Goal: Information Seeking & Learning: Learn about a topic

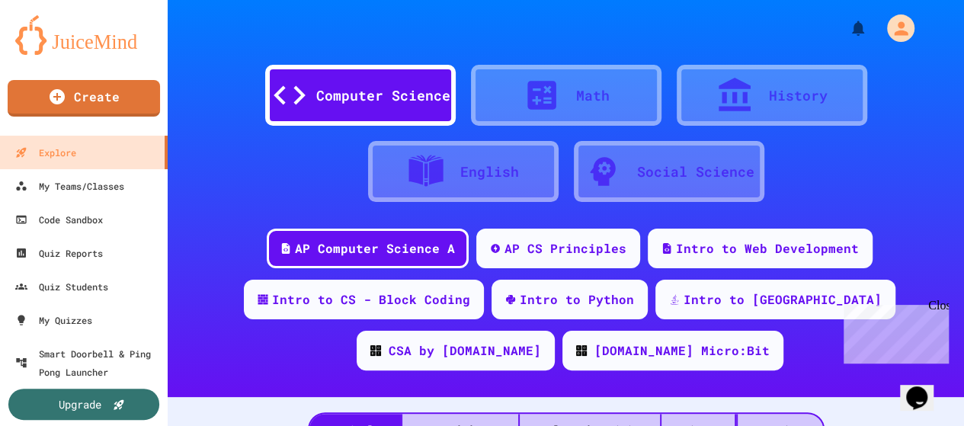
drag, startPoint x: 941, startPoint y: 310, endPoint x: 1779, endPoint y: 609, distance: 889.5
click at [941, 310] on div "Close" at bounding box center [938, 308] width 19 height 19
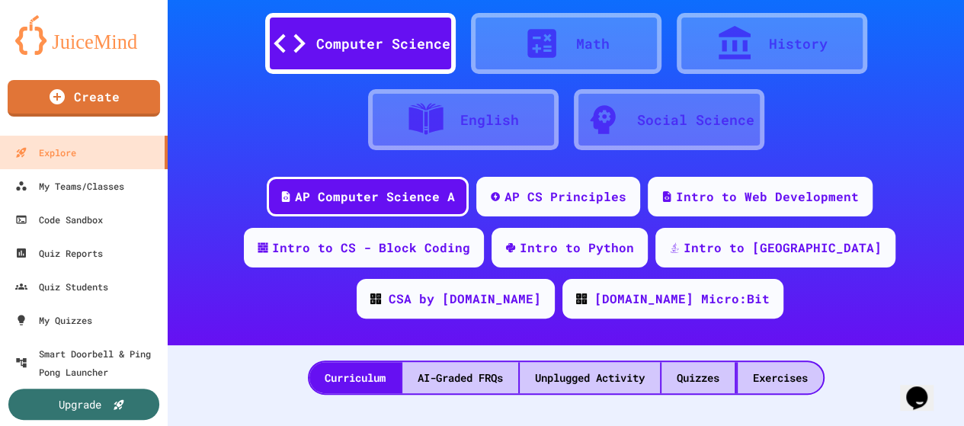
scroll to position [76, 0]
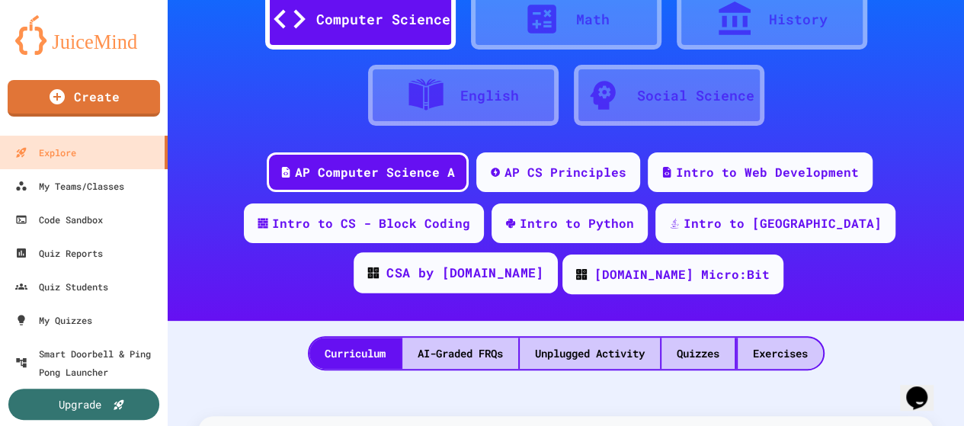
click at [544, 264] on div "CSA by [DOMAIN_NAME]" at bounding box center [464, 273] width 157 height 19
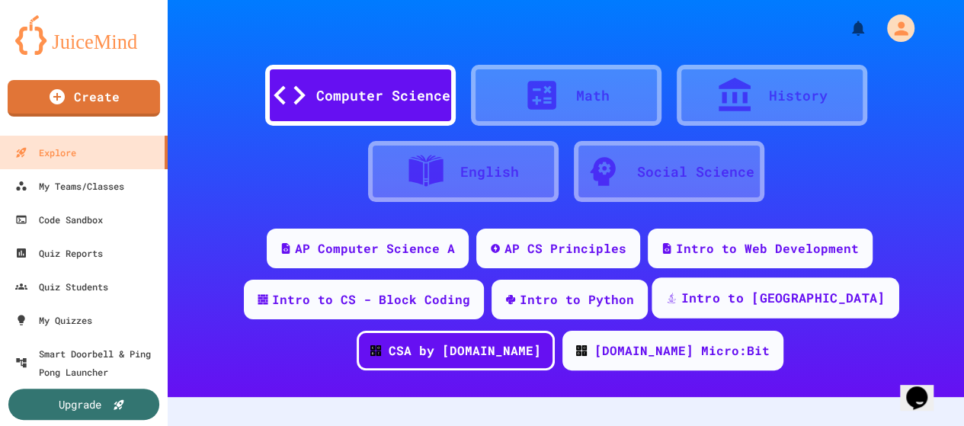
click at [714, 303] on div "Intro to [GEOGRAPHIC_DATA]" at bounding box center [783, 298] width 204 height 19
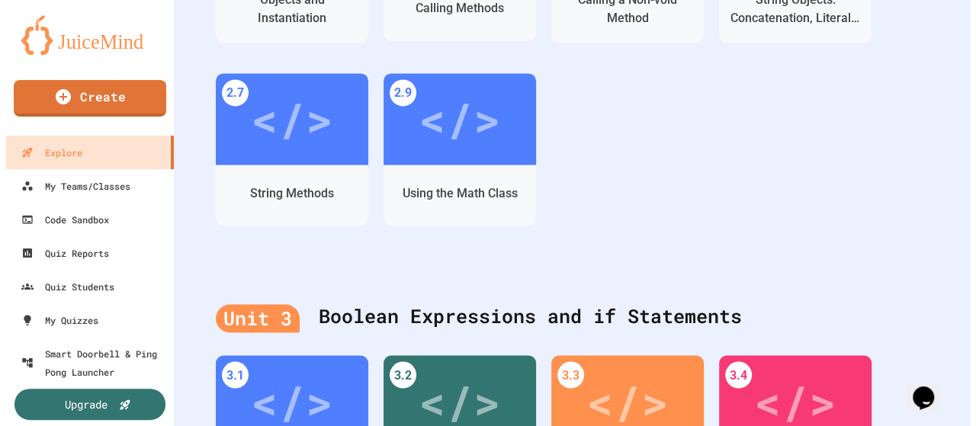
scroll to position [1143, 0]
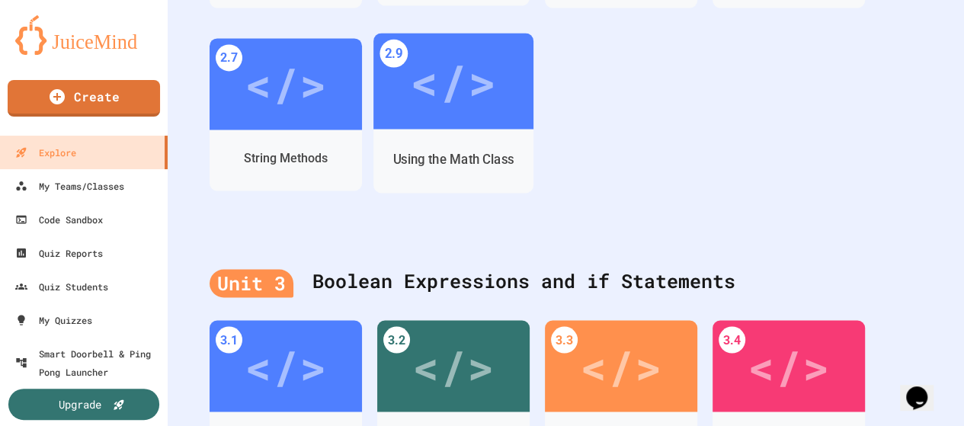
click at [474, 138] on div "Using the Math Class" at bounding box center [454, 159] width 160 height 44
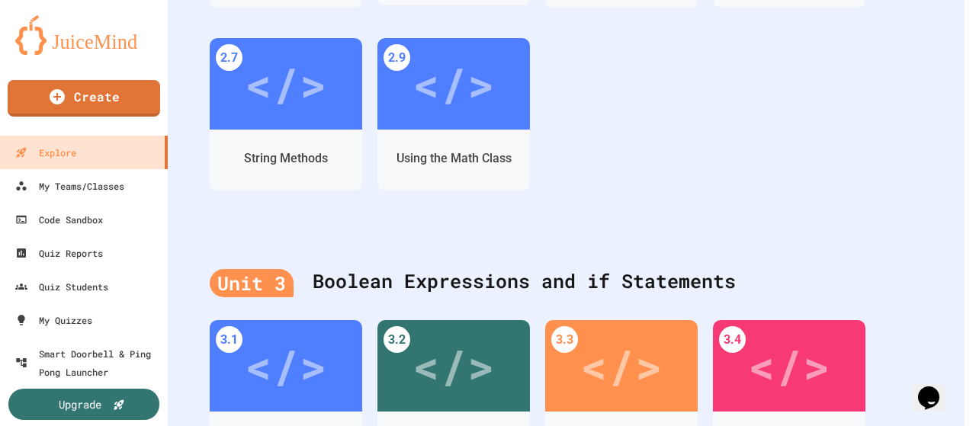
scroll to position [47, 0]
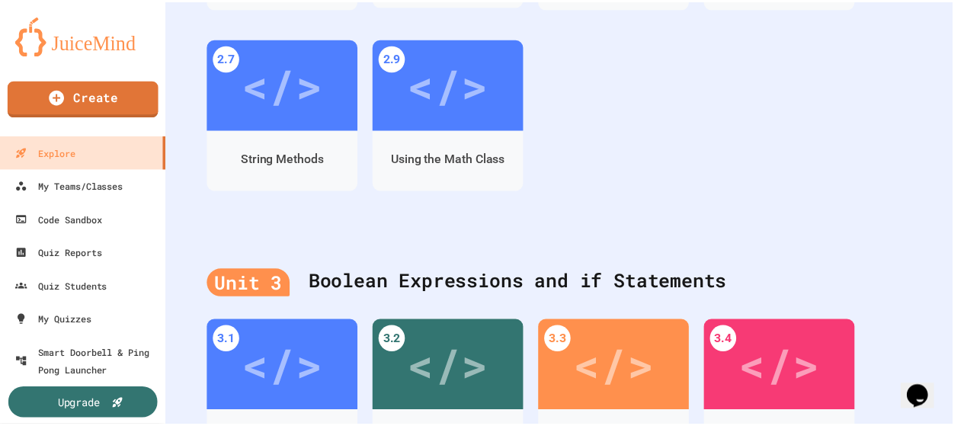
scroll to position [482, 0]
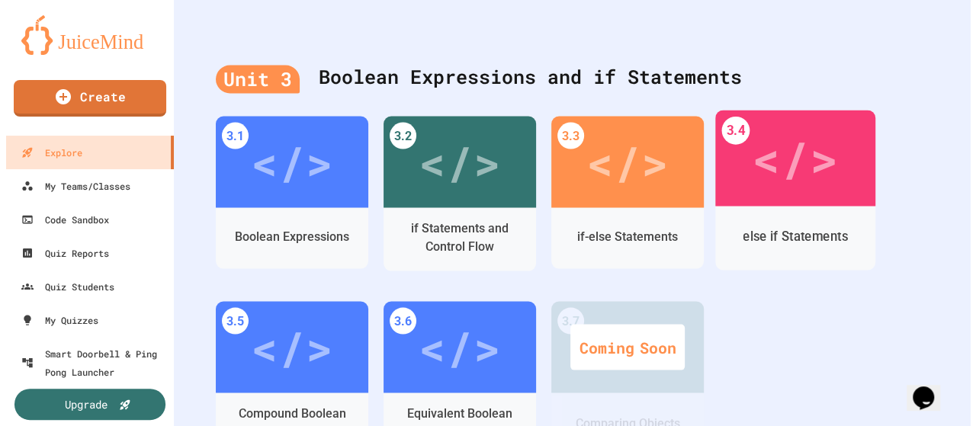
scroll to position [1372, 0]
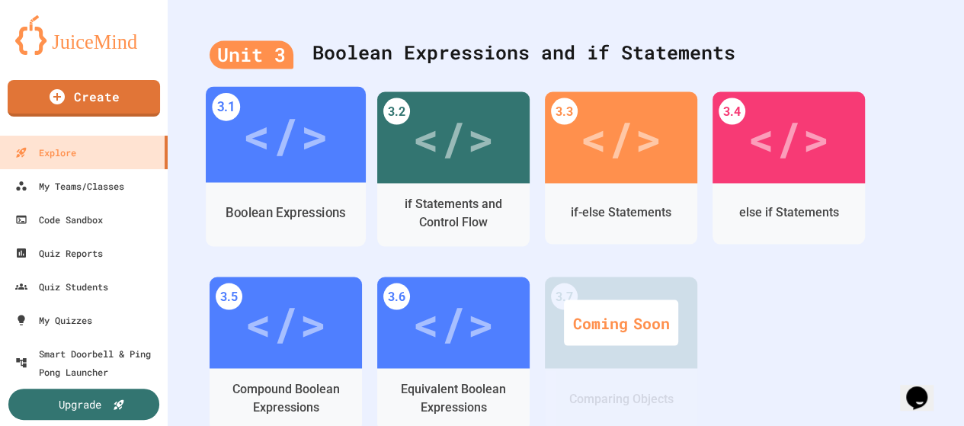
click at [286, 158] on div "</>" at bounding box center [285, 134] width 86 height 72
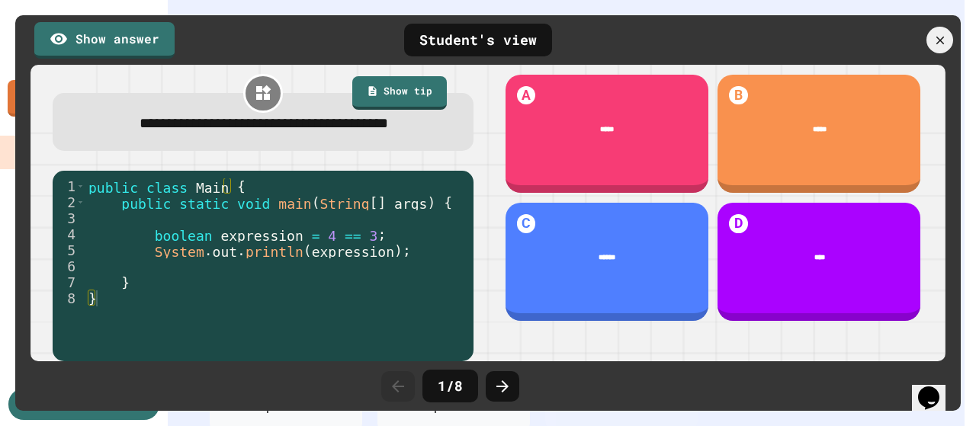
scroll to position [0, 0]
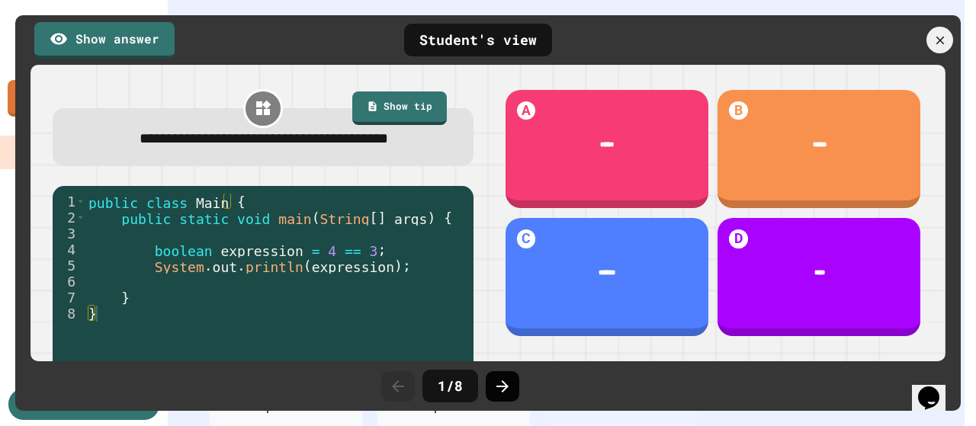
click at [497, 386] on icon at bounding box center [502, 386] width 12 height 12
click at [502, 390] on icon at bounding box center [502, 386] width 18 height 18
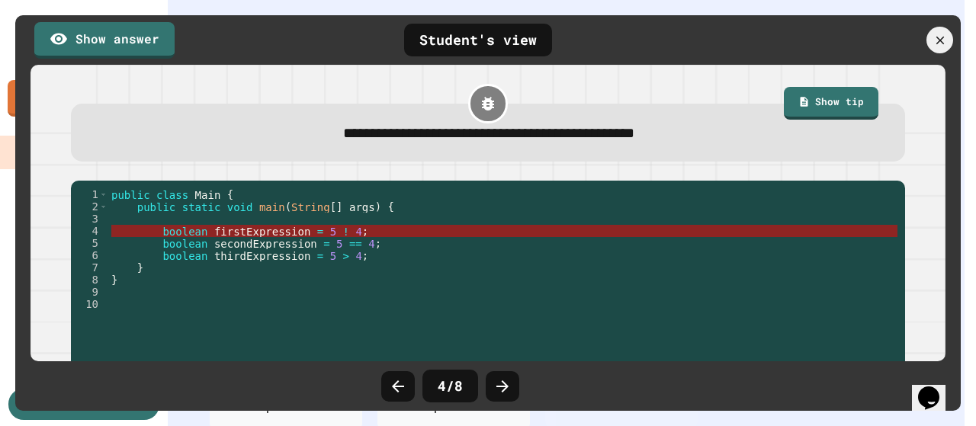
click at [355, 234] on span "4" at bounding box center [358, 232] width 6 height 12
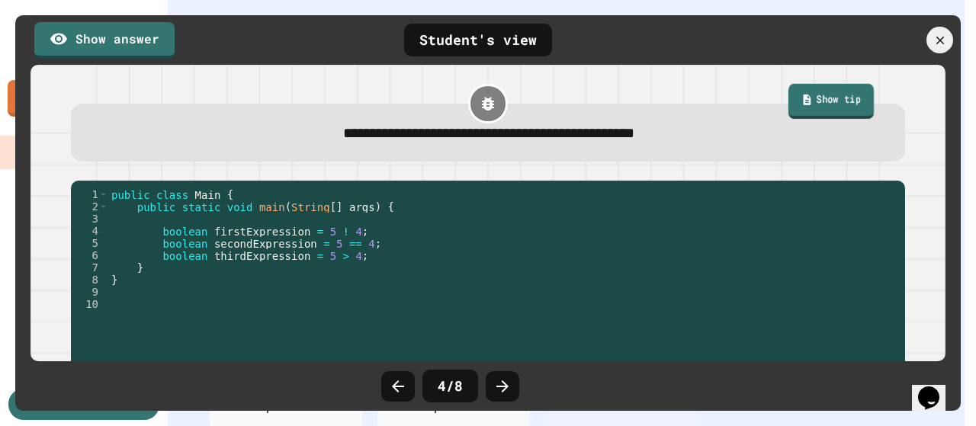
click at [825, 102] on link "Show tip" at bounding box center [830, 101] width 85 height 35
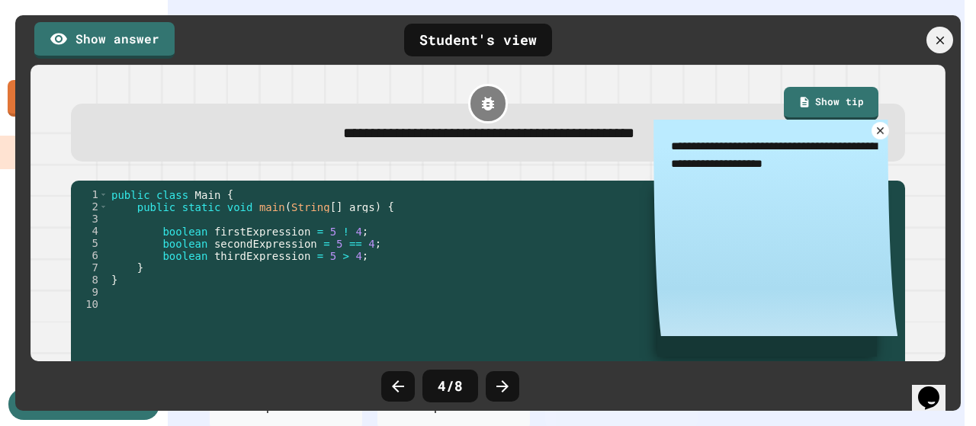
click at [874, 132] on icon at bounding box center [879, 129] width 11 height 11
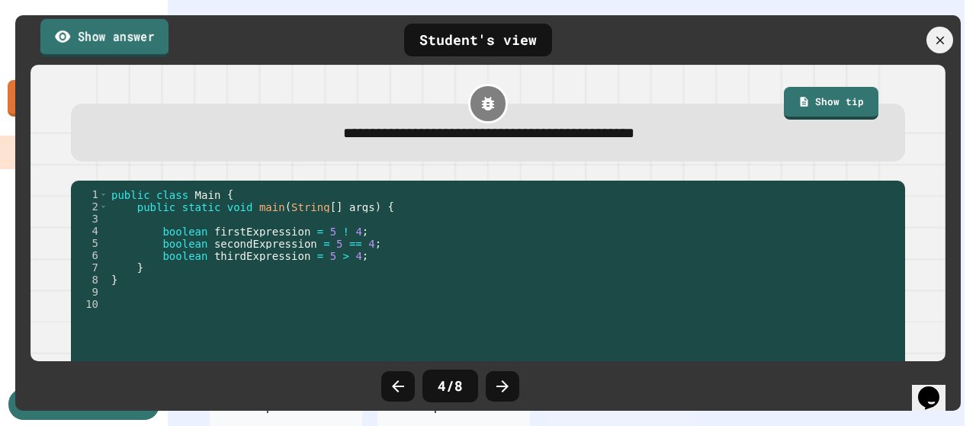
click at [104, 47] on link "Show answer" at bounding box center [104, 37] width 128 height 38
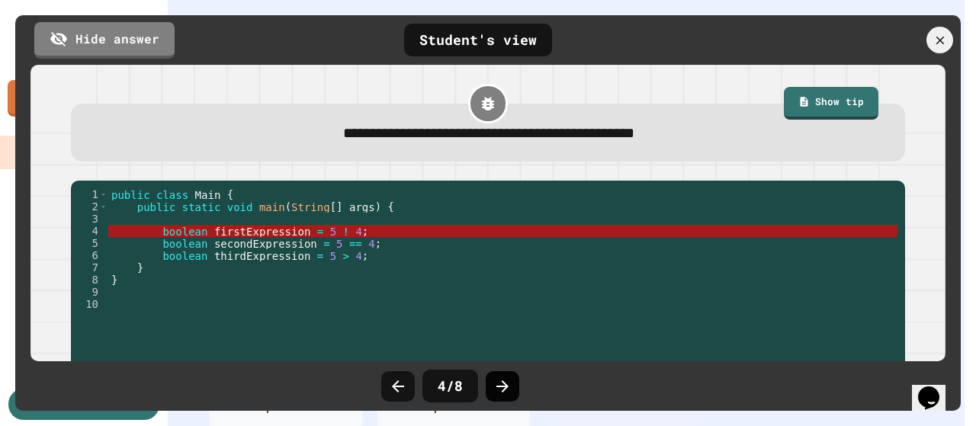
click at [515, 388] on div at bounding box center [503, 386] width 34 height 30
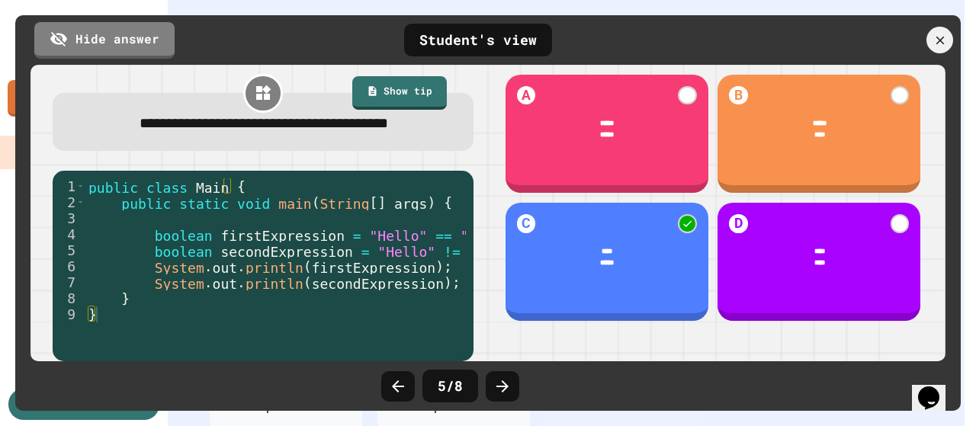
scroll to position [27, 0]
click at [510, 383] on icon at bounding box center [502, 386] width 18 height 18
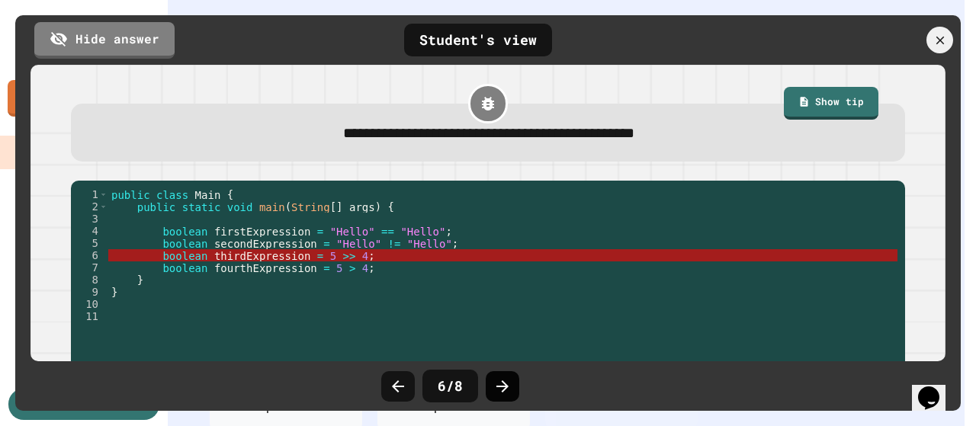
click at [491, 397] on div at bounding box center [503, 386] width 34 height 30
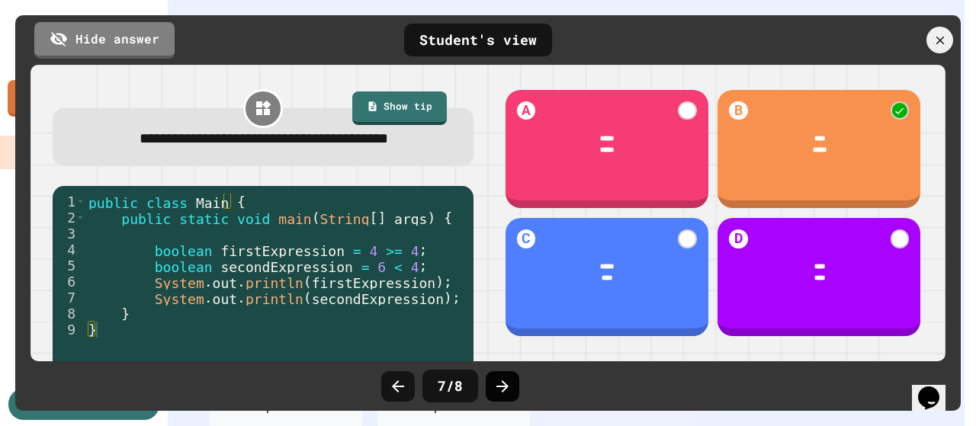
click at [494, 393] on icon at bounding box center [502, 386] width 18 height 18
click at [496, 392] on icon at bounding box center [502, 386] width 18 height 18
click at [933, 37] on icon at bounding box center [940, 40] width 17 height 17
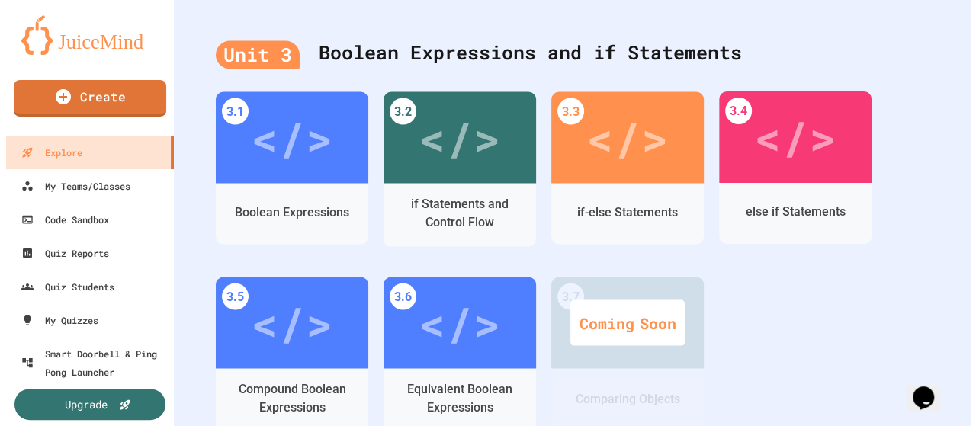
scroll to position [1448, 0]
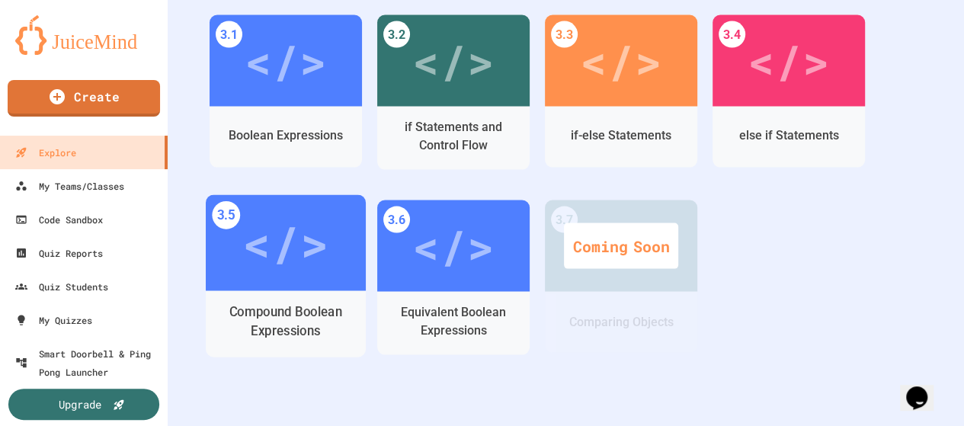
click at [301, 274] on div "</>" at bounding box center [285, 243] width 86 height 72
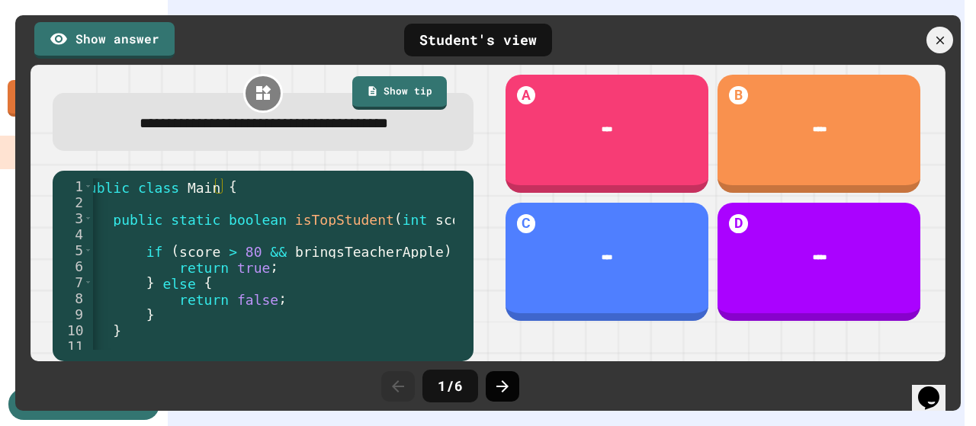
click at [496, 383] on icon at bounding box center [502, 386] width 18 height 18
